Goal: Find specific page/section: Find specific page/section

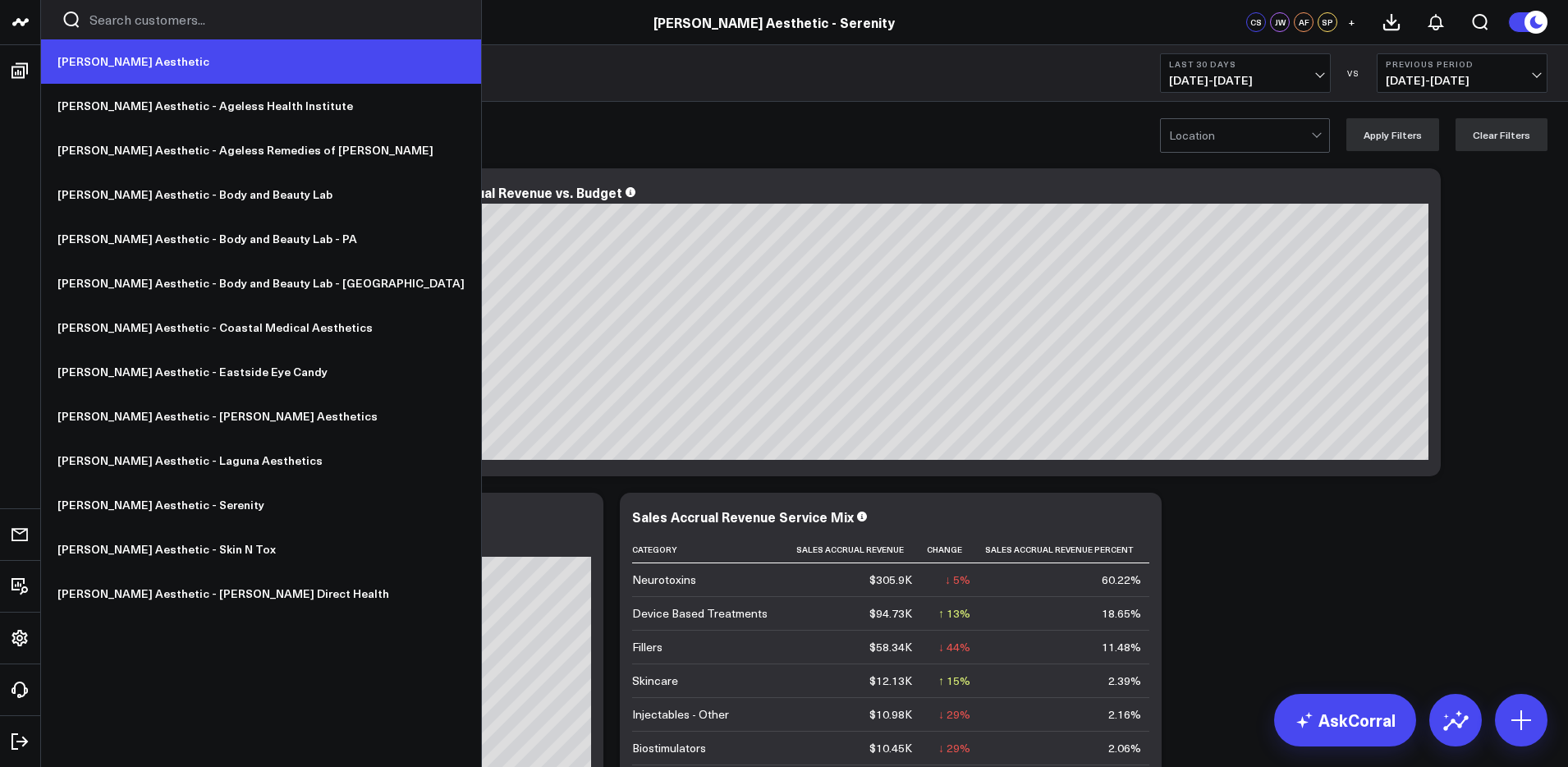
click at [105, 69] on link "[PERSON_NAME] Aesthetic" at bounding box center [261, 61] width 440 height 45
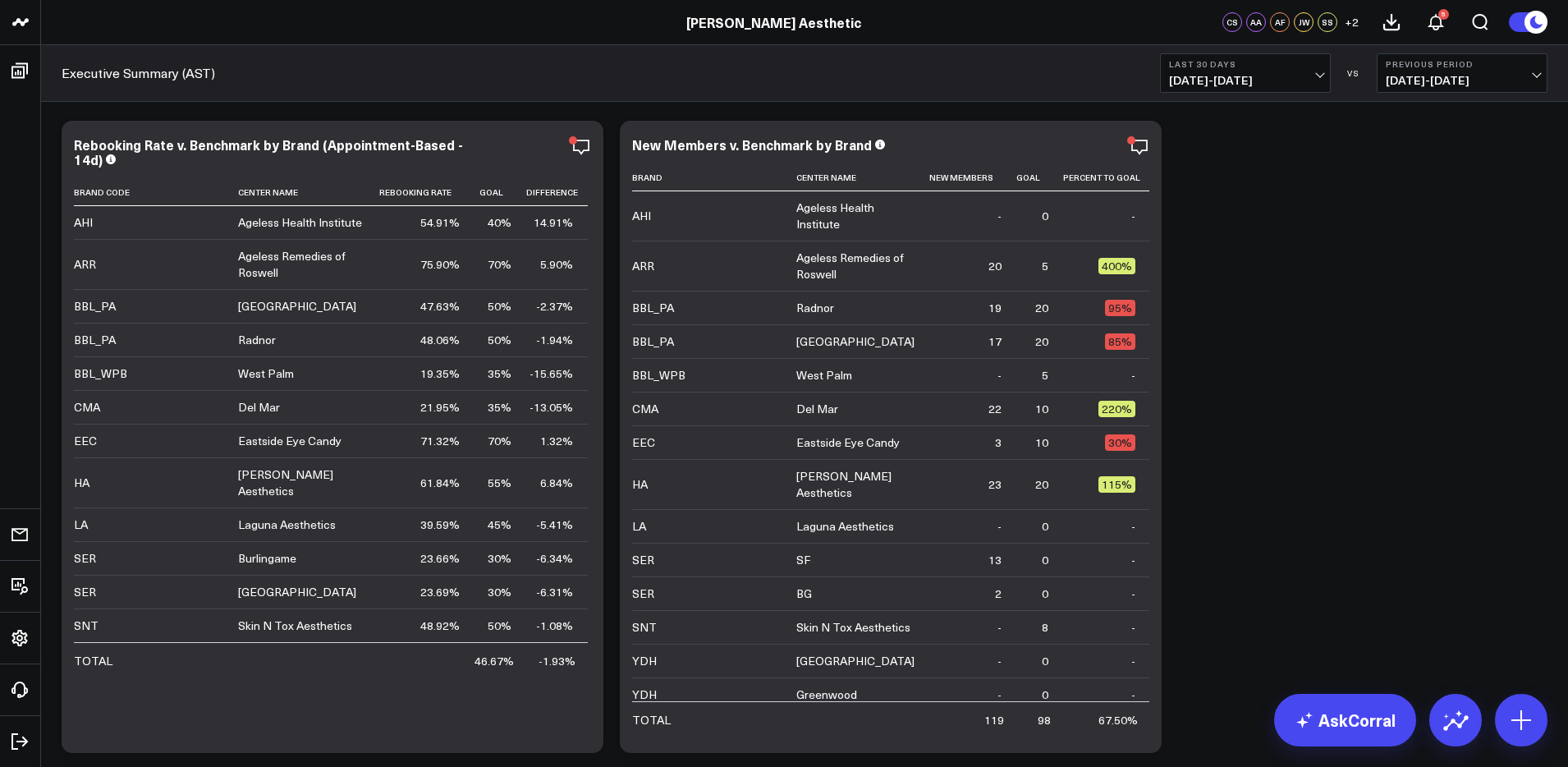
scroll to position [1065, 0]
